Goal: Information Seeking & Learning: Learn about a topic

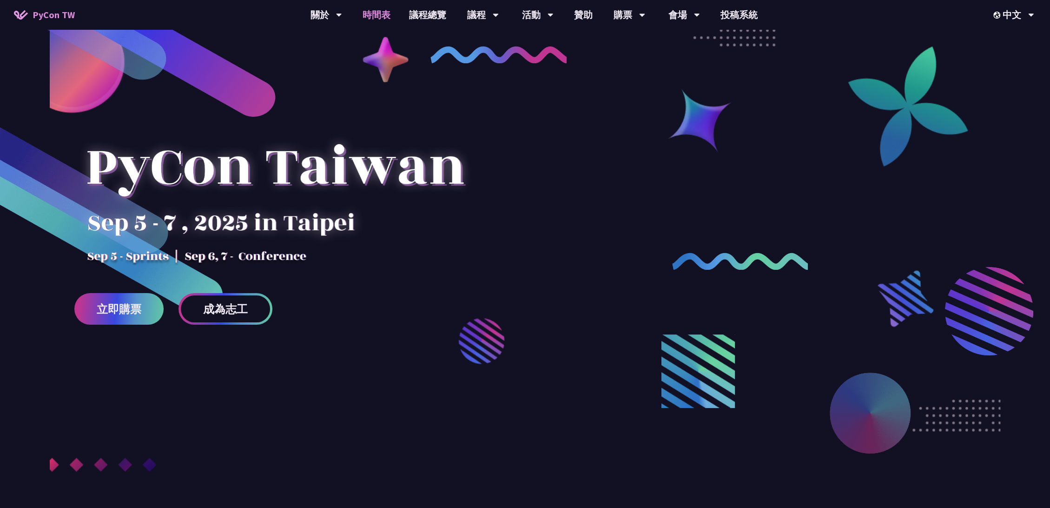
click at [385, 16] on link "時間表" at bounding box center [376, 15] width 46 height 30
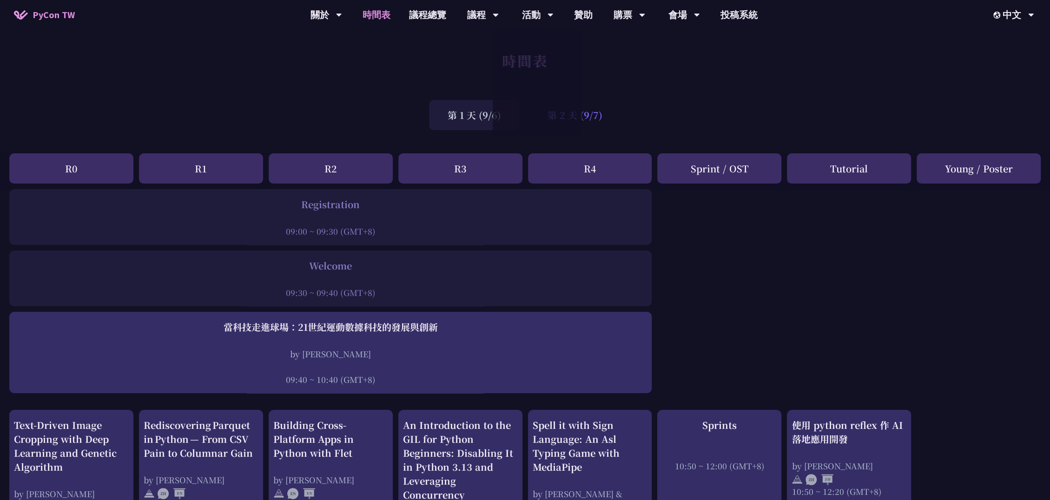
drag, startPoint x: 588, startPoint y: 112, endPoint x: 593, endPoint y: 116, distance: 6.9
click at [588, 112] on div "第 2 天 (9/7)" at bounding box center [575, 115] width 92 height 30
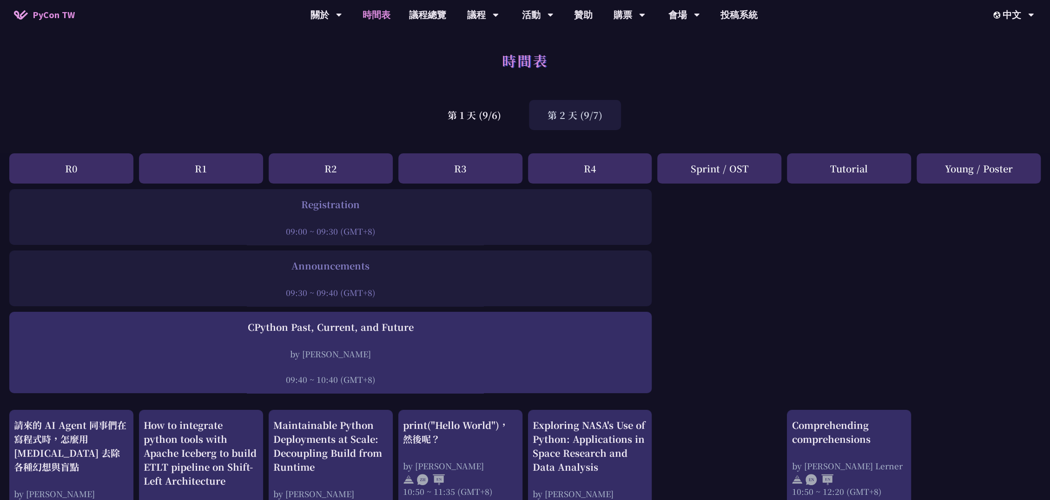
click at [594, 118] on div "第 2 天 (9/7)" at bounding box center [575, 115] width 92 height 30
click at [506, 118] on div "第 1 天 (9/6)" at bounding box center [474, 115] width 91 height 30
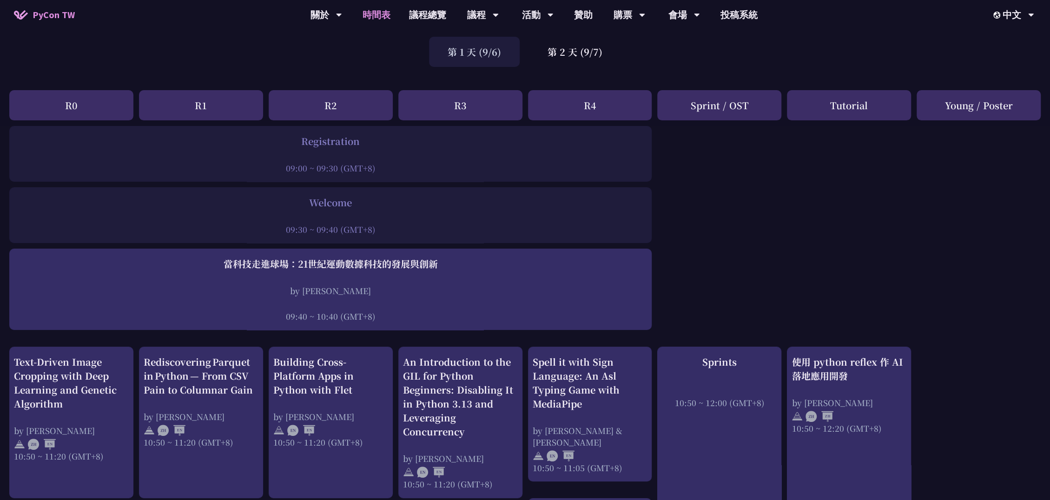
scroll to position [155, 0]
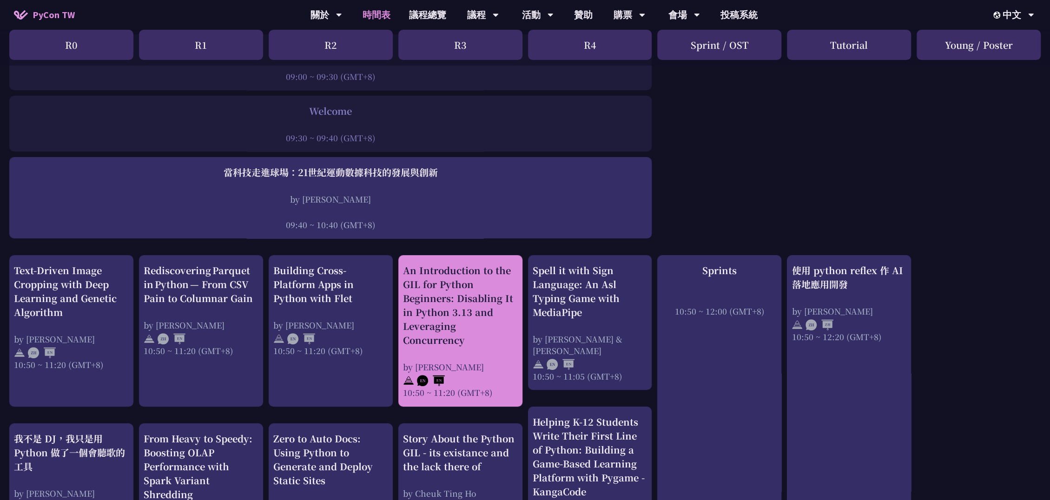
click at [469, 324] on div "An Introduction to the GIL for Python Beginners: Disabling It in Python 3.13 an…" at bounding box center [460, 306] width 115 height 84
